Goal: Use online tool/utility: Use online tool/utility

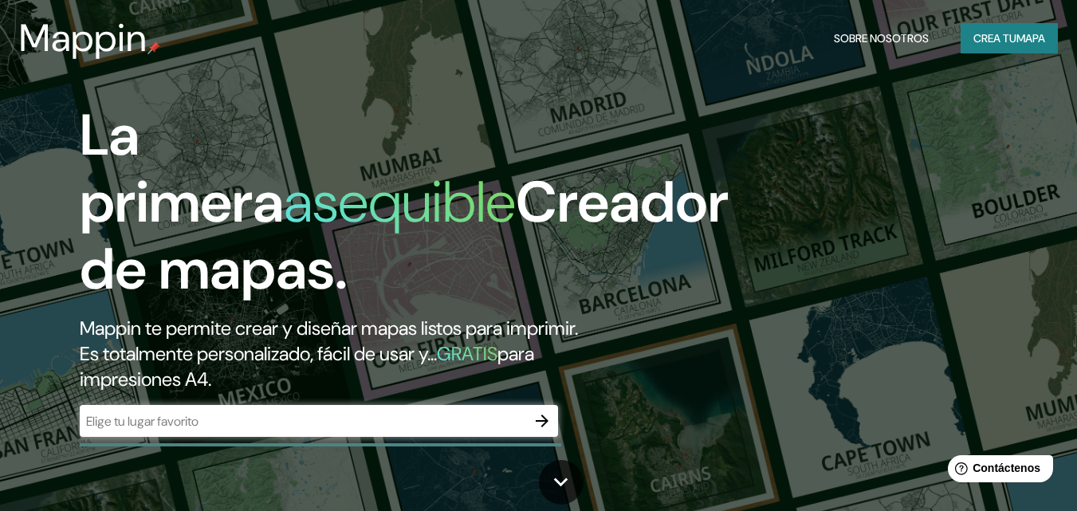
click at [822, 215] on div "La primera asequible Creador de mapas. Mappin te permite crear y diseñar mapas …" at bounding box center [538, 255] width 1077 height 511
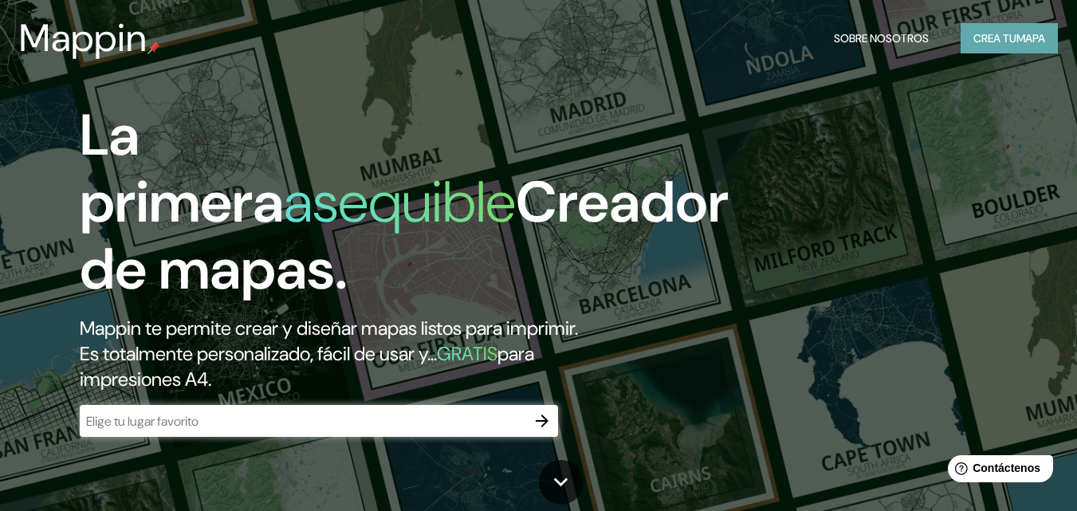
click at [1026, 29] on font "mapa" at bounding box center [1031, 38] width 29 height 21
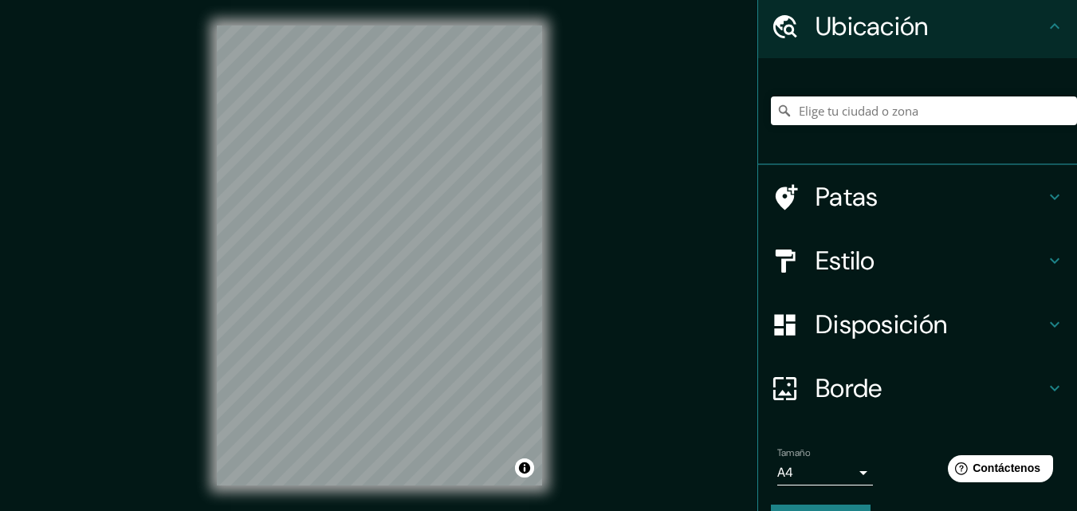
scroll to position [100, 0]
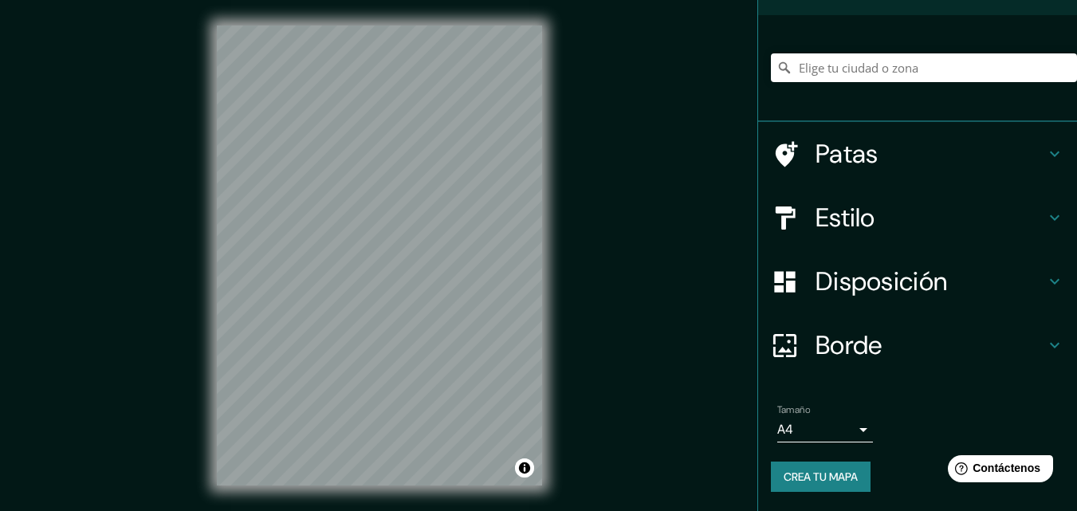
click at [844, 162] on font "Patas" at bounding box center [847, 153] width 63 height 33
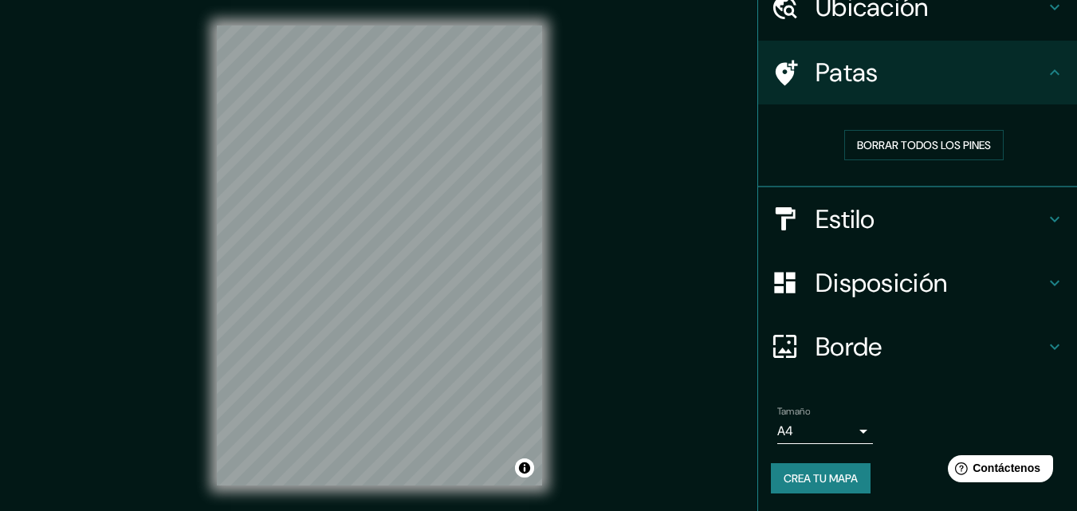
scroll to position [77, 0]
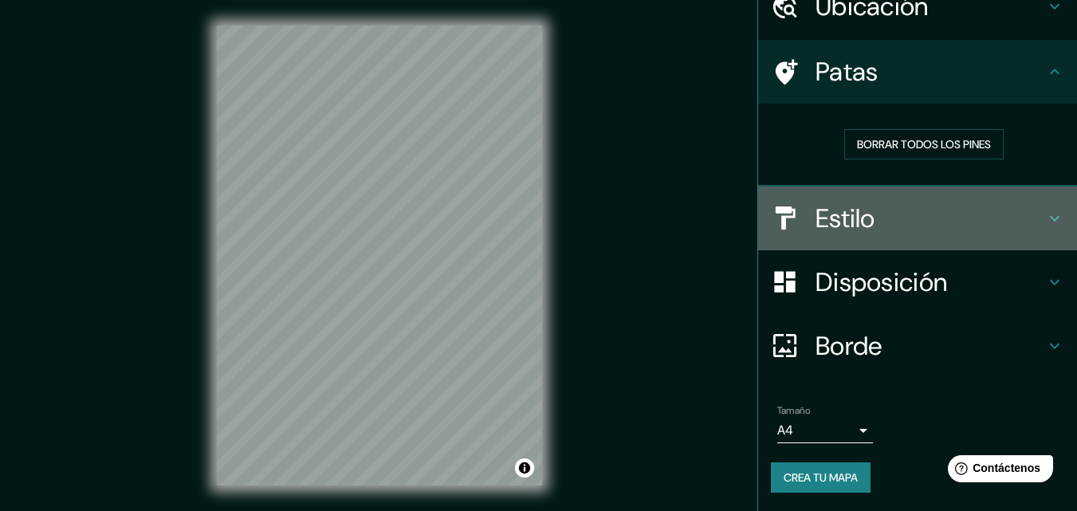
click at [821, 214] on font "Estilo" at bounding box center [846, 218] width 60 height 33
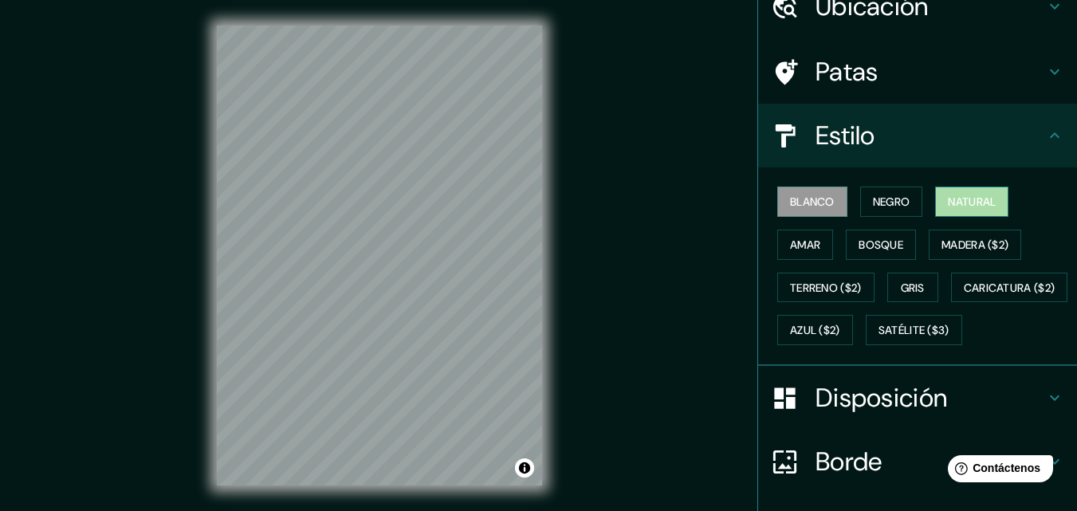
click at [993, 209] on button "Natural" at bounding box center [971, 202] width 73 height 30
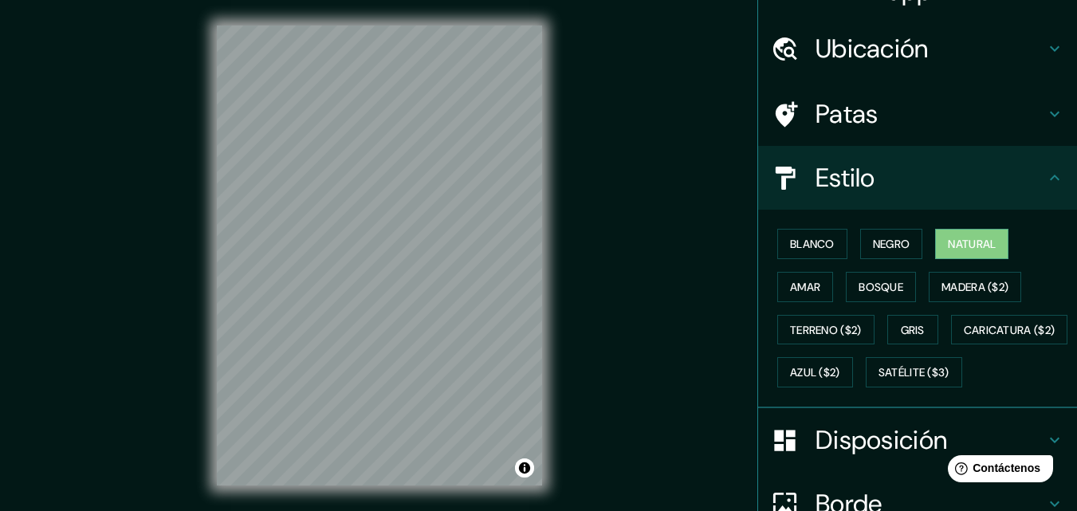
scroll to position [0, 0]
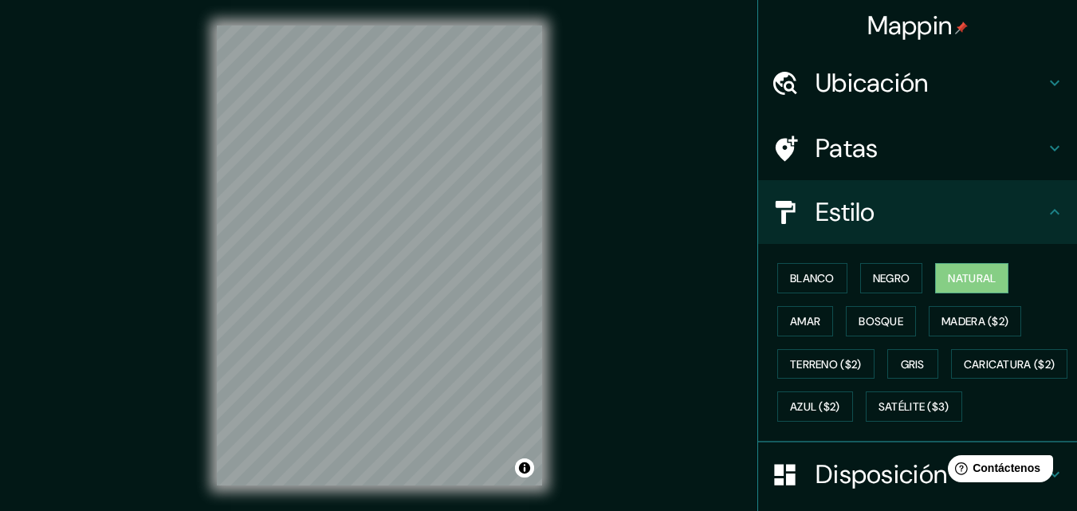
click at [876, 91] on font "Ubicación" at bounding box center [872, 82] width 113 height 33
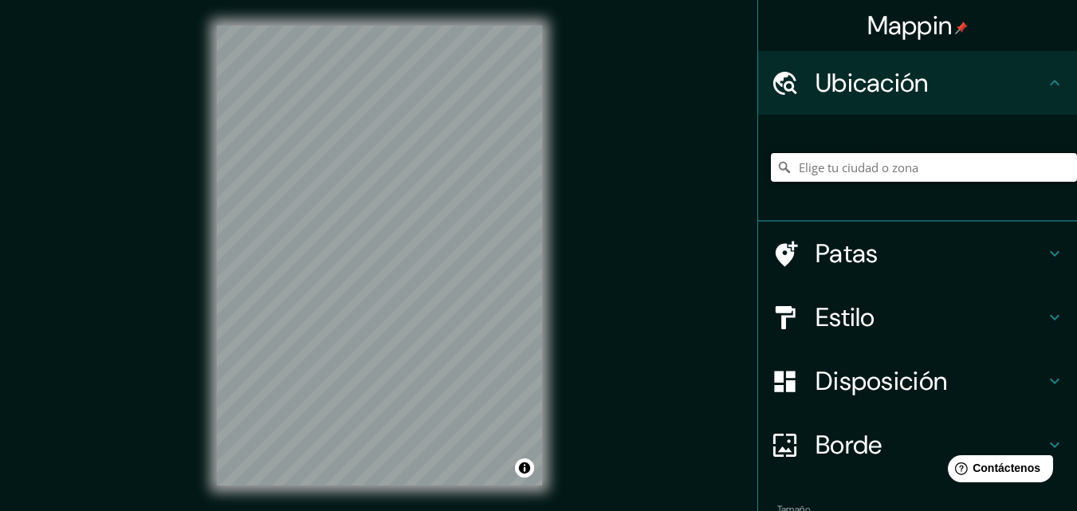
click at [872, 164] on input "Elige tu ciudad o zona" at bounding box center [924, 167] width 306 height 29
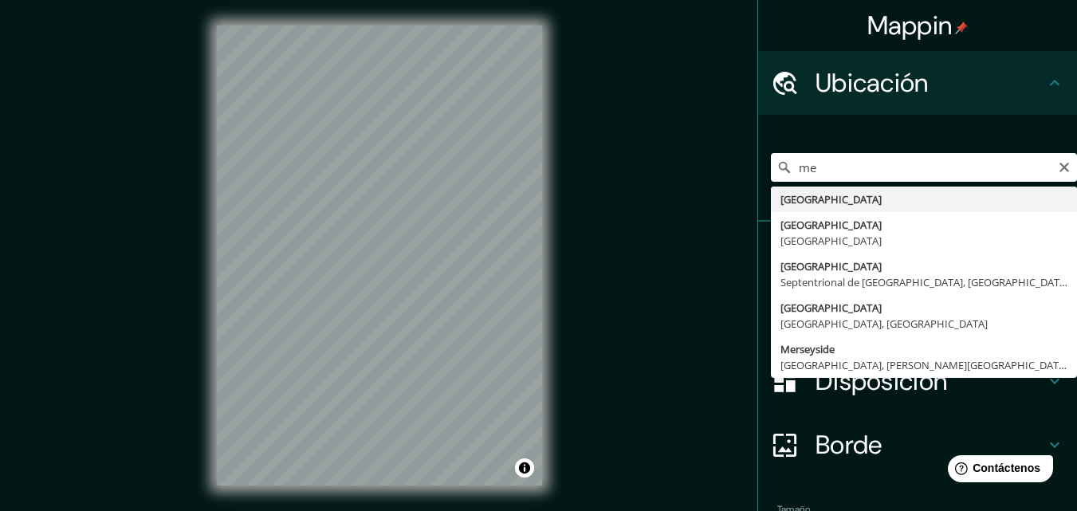
type input "[GEOGRAPHIC_DATA]"
